Goal: Task Accomplishment & Management: Manage account settings

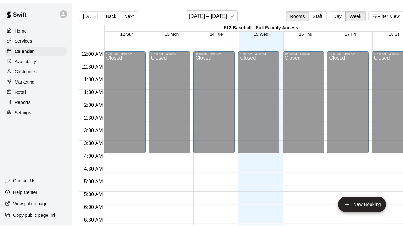
scroll to position [357, 0]
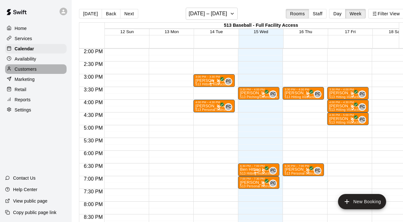
click at [26, 70] on p "Customers" at bounding box center [26, 69] width 22 height 6
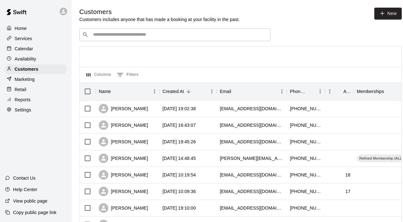
click at [122, 35] on input "Search customers by name or email" at bounding box center [179, 35] width 177 height 6
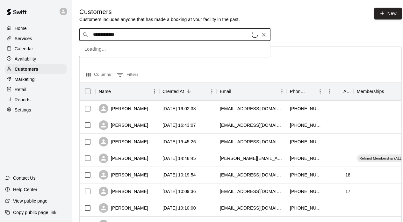
type input "**********"
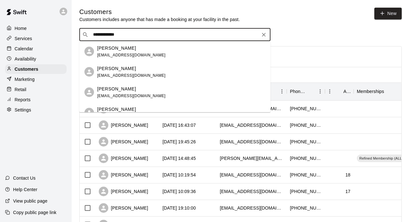
click at [137, 35] on input "**********" at bounding box center [174, 35] width 167 height 6
click at [120, 107] on p "[PERSON_NAME]" at bounding box center [116, 109] width 39 height 7
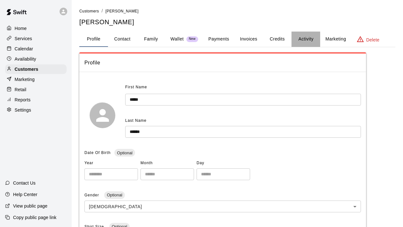
click at [308, 41] on button "Activity" at bounding box center [306, 39] width 29 height 15
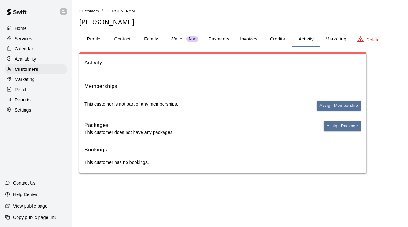
click at [190, 40] on span "New" at bounding box center [192, 39] width 12 height 4
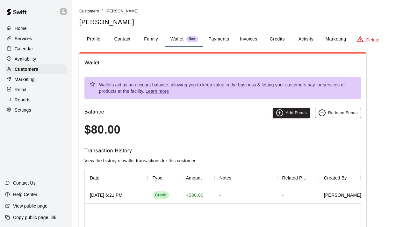
click at [23, 61] on p "Availability" at bounding box center [26, 59] width 22 height 6
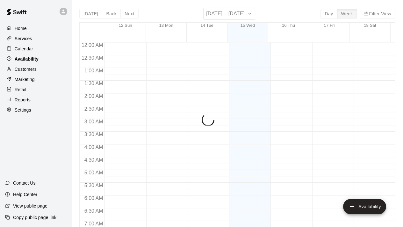
scroll to position [294, 0]
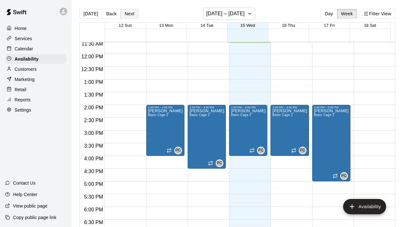
click at [129, 16] on button "Next" at bounding box center [129, 14] width 18 height 10
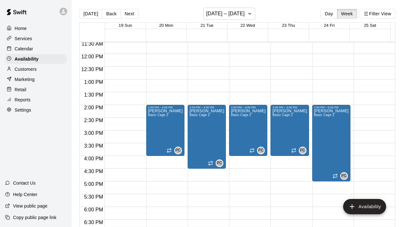
click at [129, 16] on button "Next" at bounding box center [129, 14] width 18 height 10
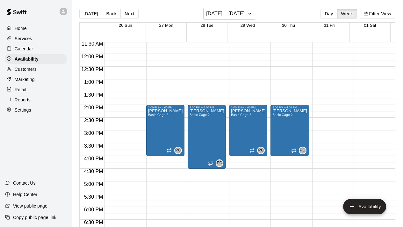
click at [129, 16] on button "Next" at bounding box center [129, 14] width 18 height 10
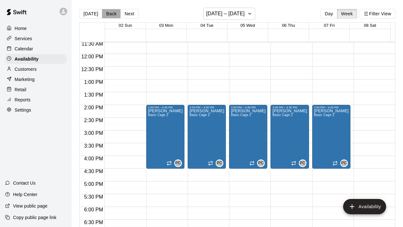
click at [104, 13] on button "Back" at bounding box center [111, 14] width 19 height 10
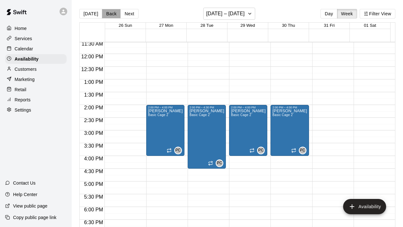
click at [105, 13] on button "Back" at bounding box center [111, 14] width 19 height 10
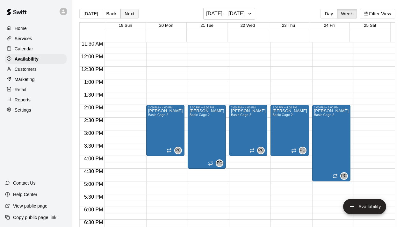
click at [129, 12] on button "Next" at bounding box center [129, 14] width 18 height 10
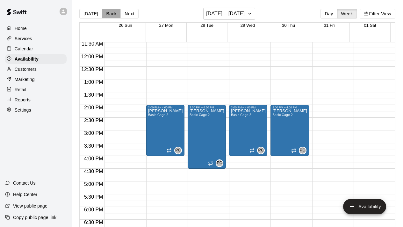
click at [112, 12] on button "Back" at bounding box center [111, 14] width 19 height 10
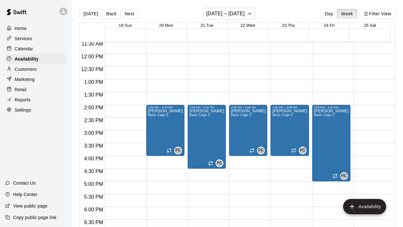
click at [111, 12] on button "Back" at bounding box center [111, 14] width 19 height 10
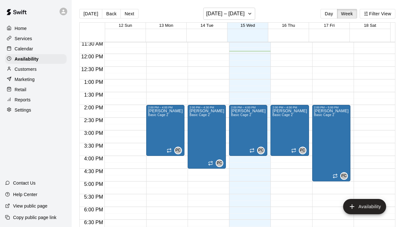
click at [26, 50] on p "Calendar" at bounding box center [24, 49] width 18 height 6
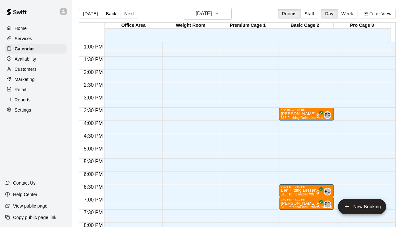
scroll to position [328, 0]
